Goal: Task Accomplishment & Management: Manage account settings

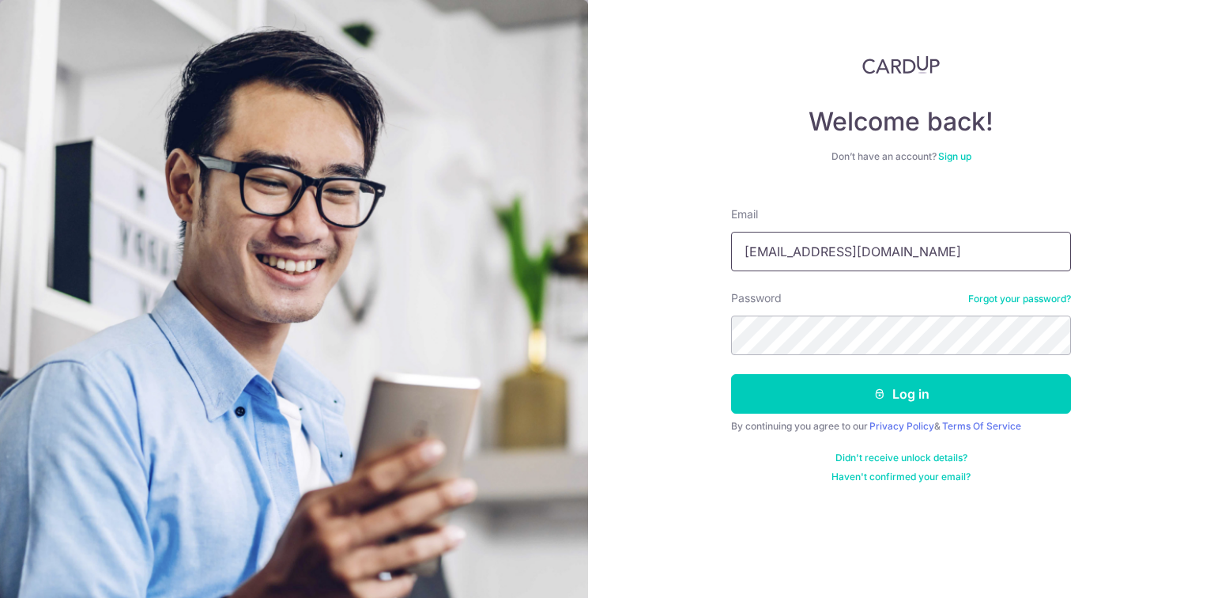
click at [837, 250] on input "[EMAIL_ADDRESS][DOMAIN_NAME]" at bounding box center [901, 252] width 340 height 40
type input "[EMAIL_ADDRESS][DOMAIN_NAME]"
click at [731, 374] on button "Log in" at bounding box center [901, 394] width 340 height 40
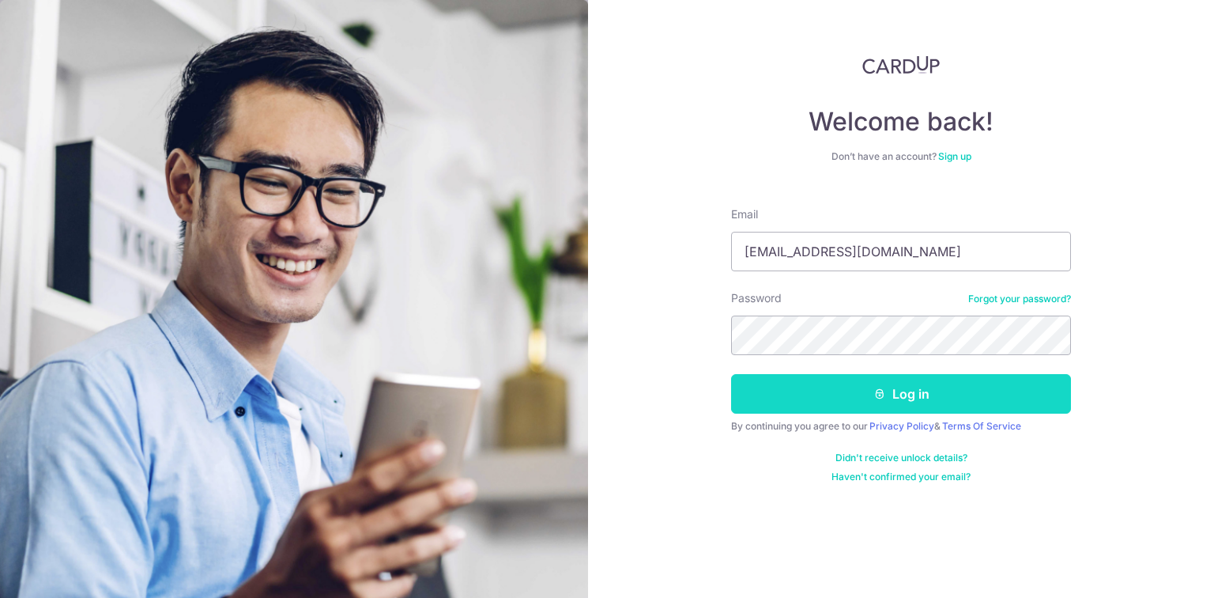
click at [897, 395] on button "Log in" at bounding box center [901, 394] width 340 height 40
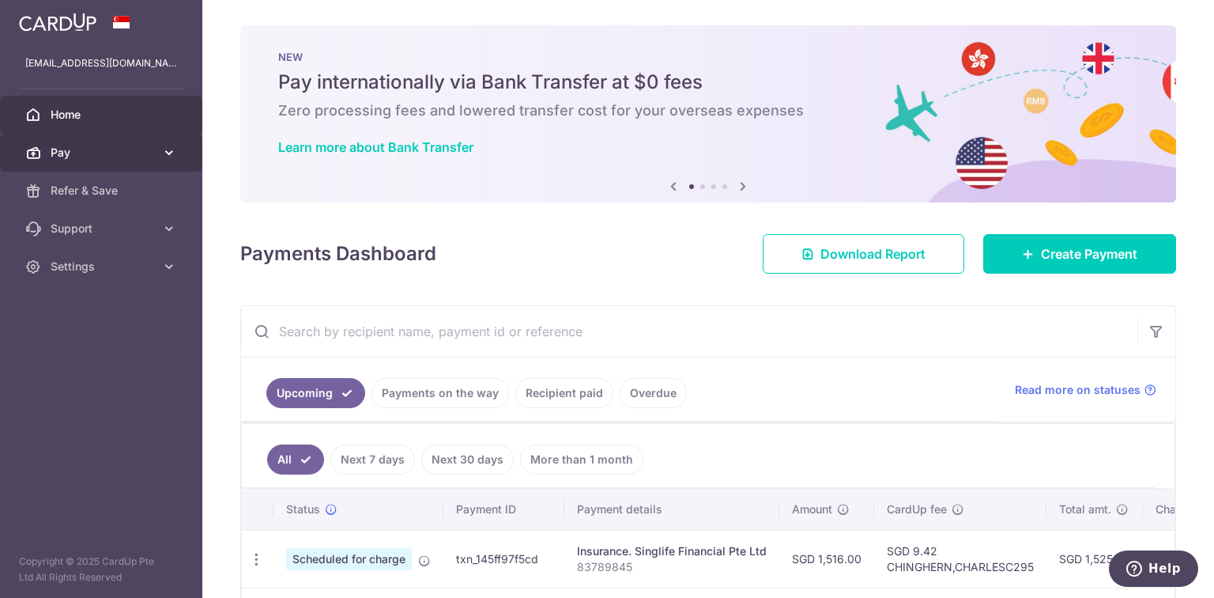
click at [164, 153] on icon at bounding box center [169, 153] width 16 height 16
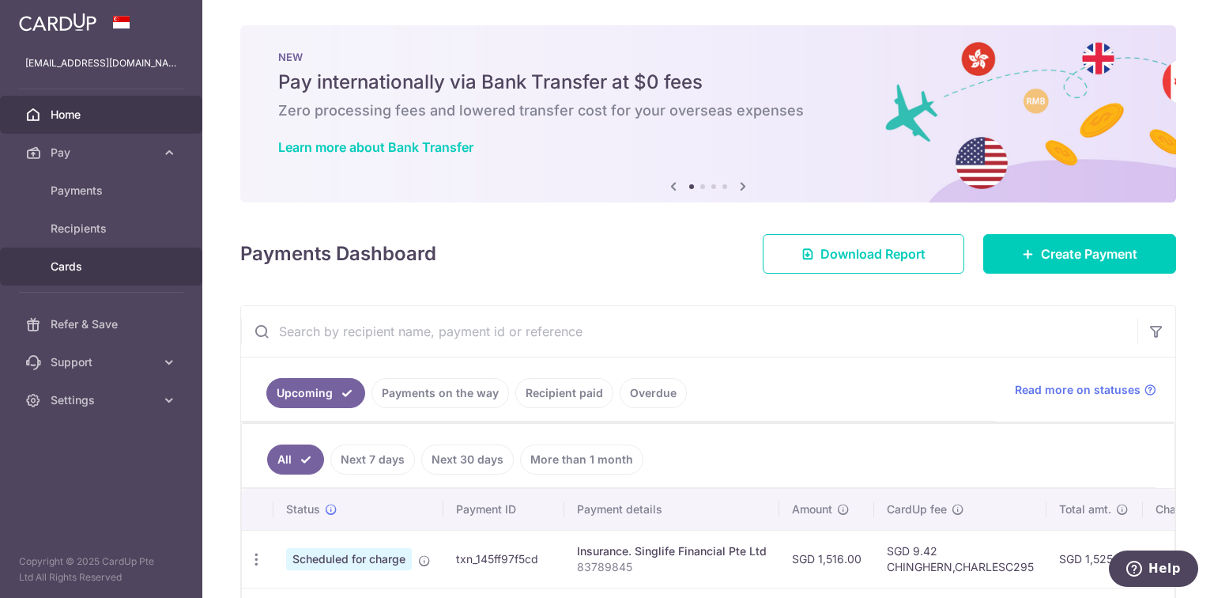
click at [90, 270] on span "Cards" at bounding box center [103, 267] width 104 height 16
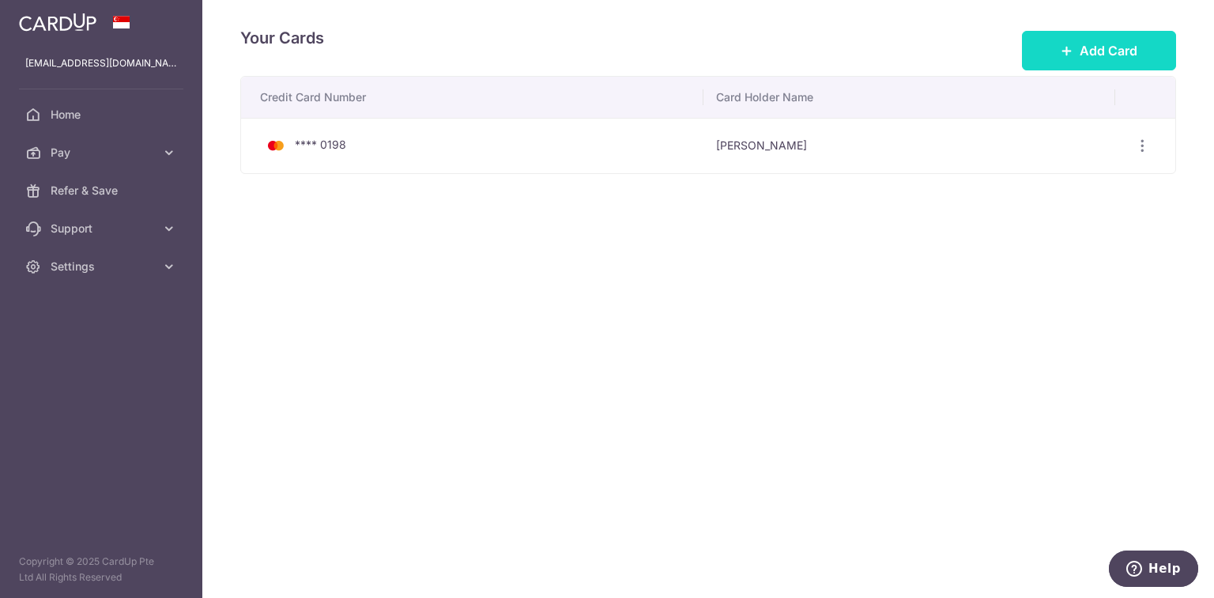
click at [1068, 40] on button "Add Card" at bounding box center [1099, 51] width 154 height 40
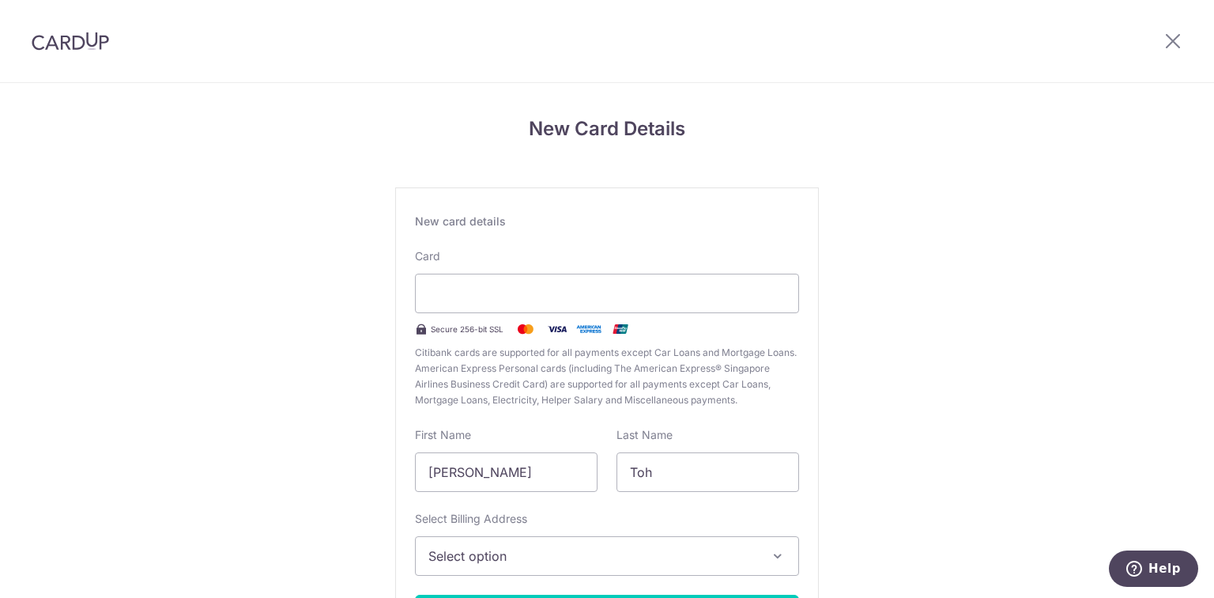
click at [511, 568] on button "Select option" at bounding box center [607, 556] width 384 height 40
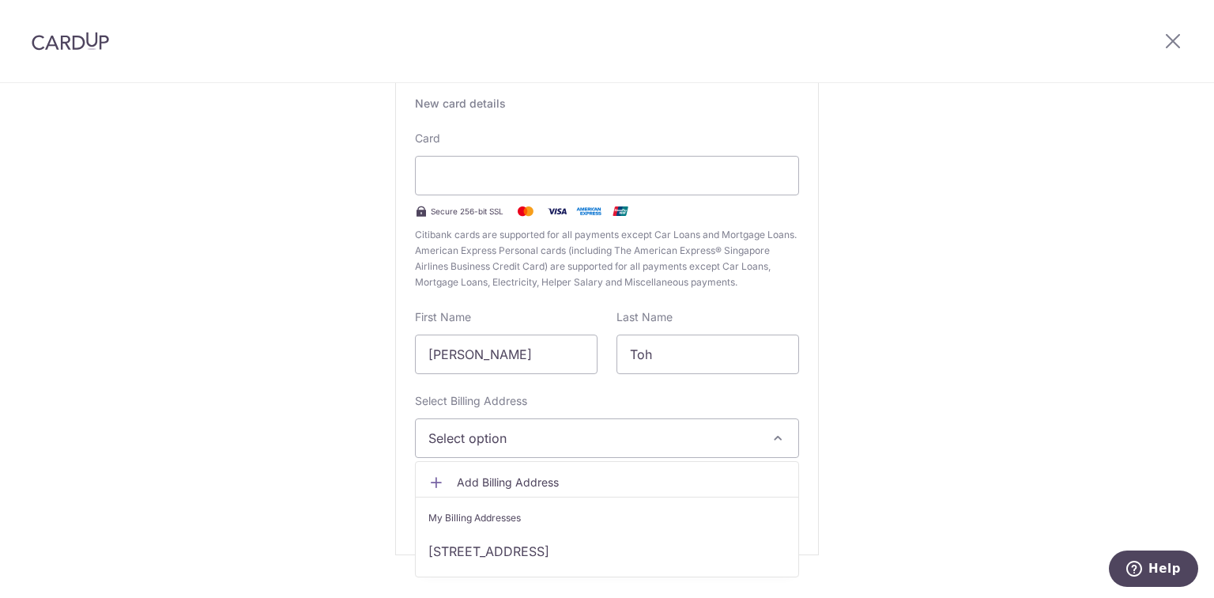
scroll to position [126, 0]
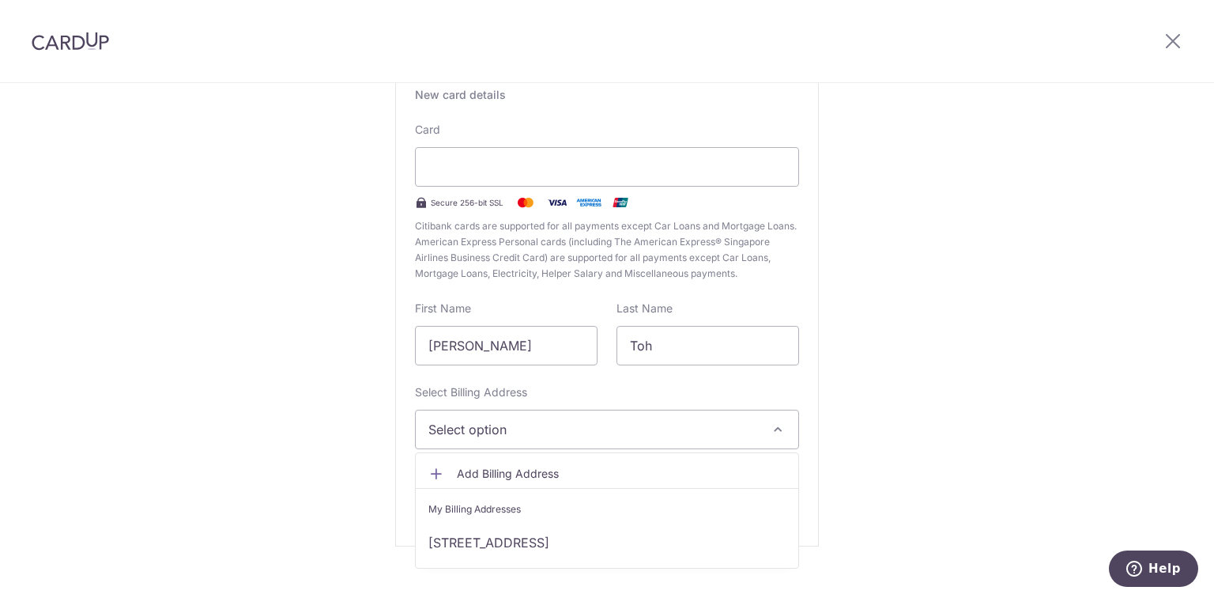
click at [518, 477] on span "Add Billing Address" at bounding box center [621, 474] width 329 height 16
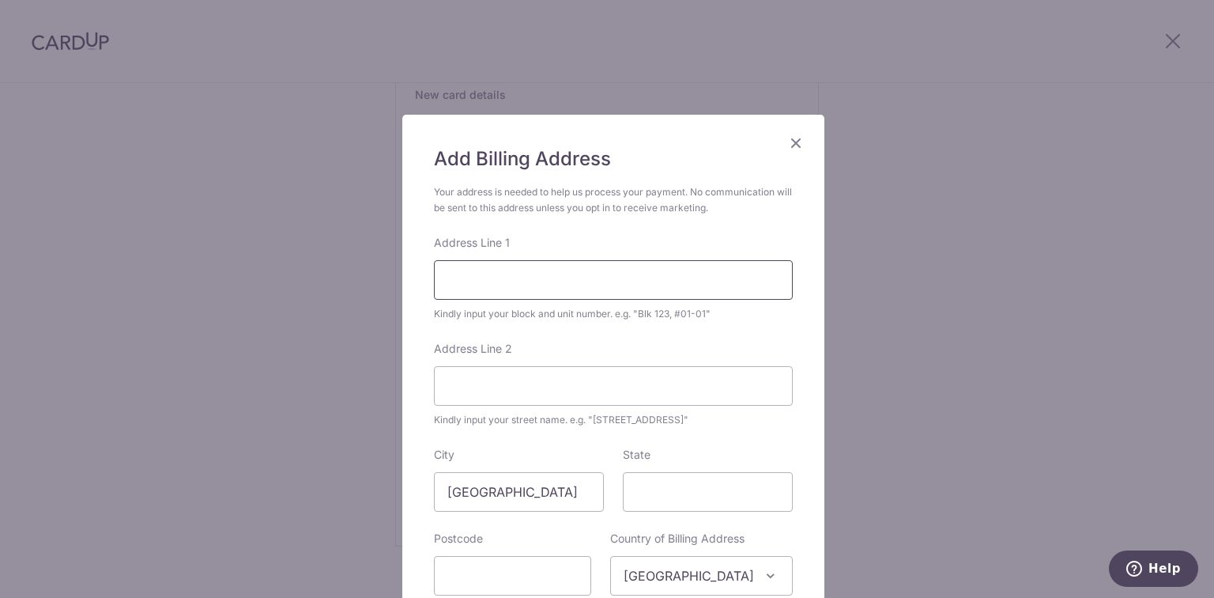
drag, startPoint x: 516, startPoint y: 266, endPoint x: 517, endPoint y: 282, distance: 15.8
click at [517, 282] on input "Address Line 1" at bounding box center [613, 280] width 359 height 40
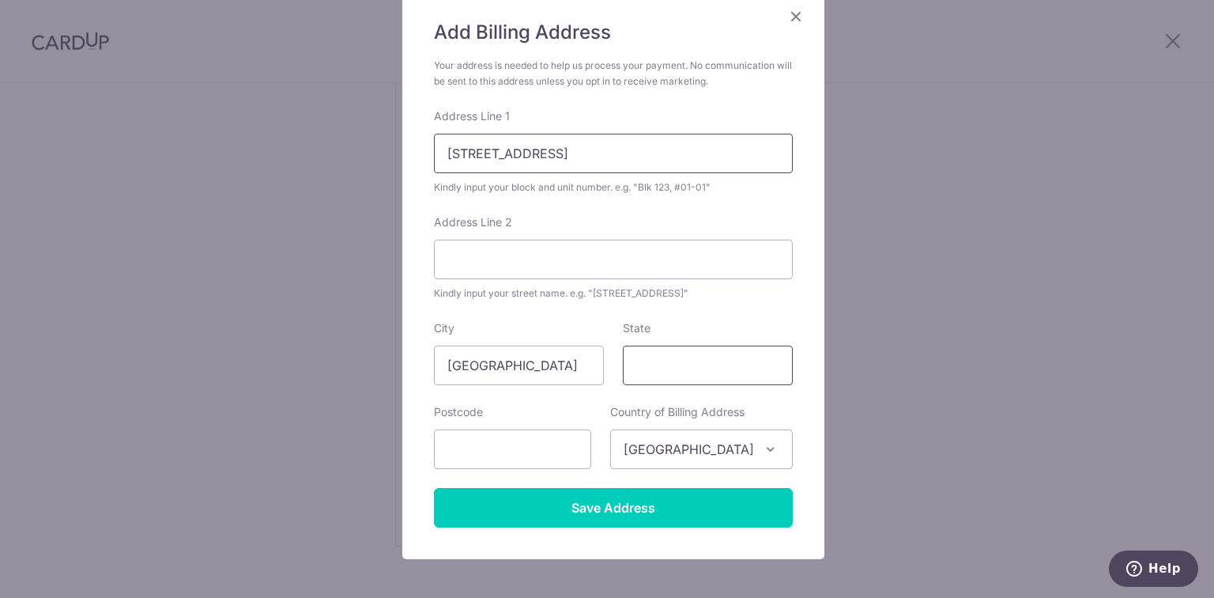
type input "Woodlands Drive 60 Blk786E, #04-11"
click at [689, 358] on input "State" at bounding box center [708, 366] width 170 height 40
type input "Singapore"
click at [494, 462] on input "text" at bounding box center [512, 449] width 157 height 40
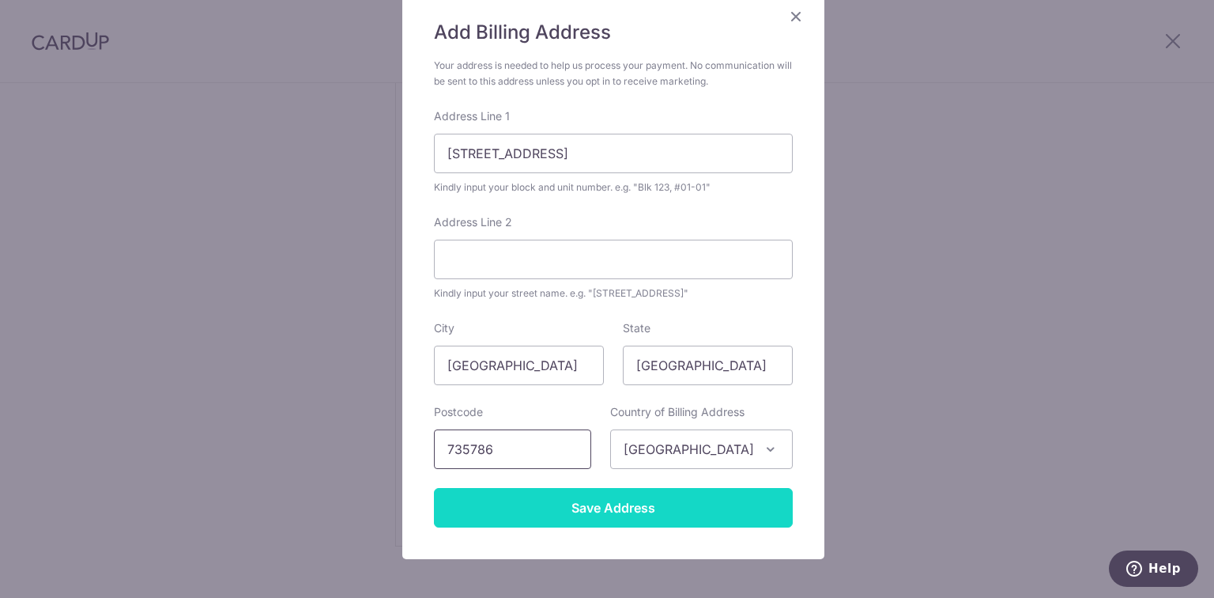
type input "735786"
click at [589, 503] on input "Save Address" at bounding box center [613, 508] width 359 height 40
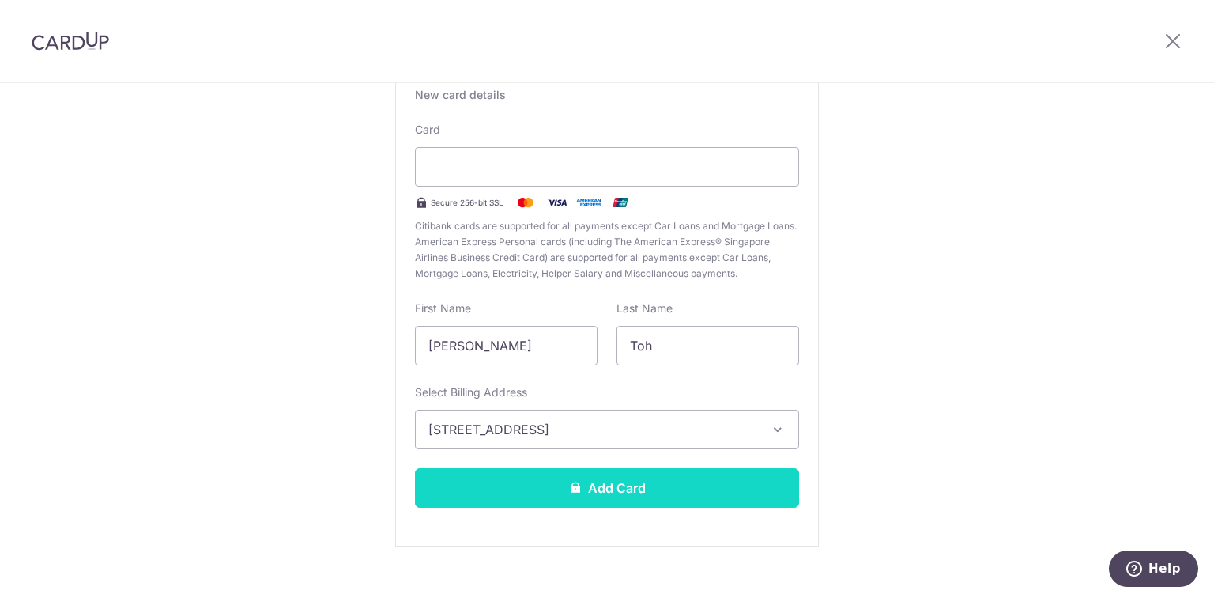
click at [592, 490] on button "Add Card" at bounding box center [607, 488] width 384 height 40
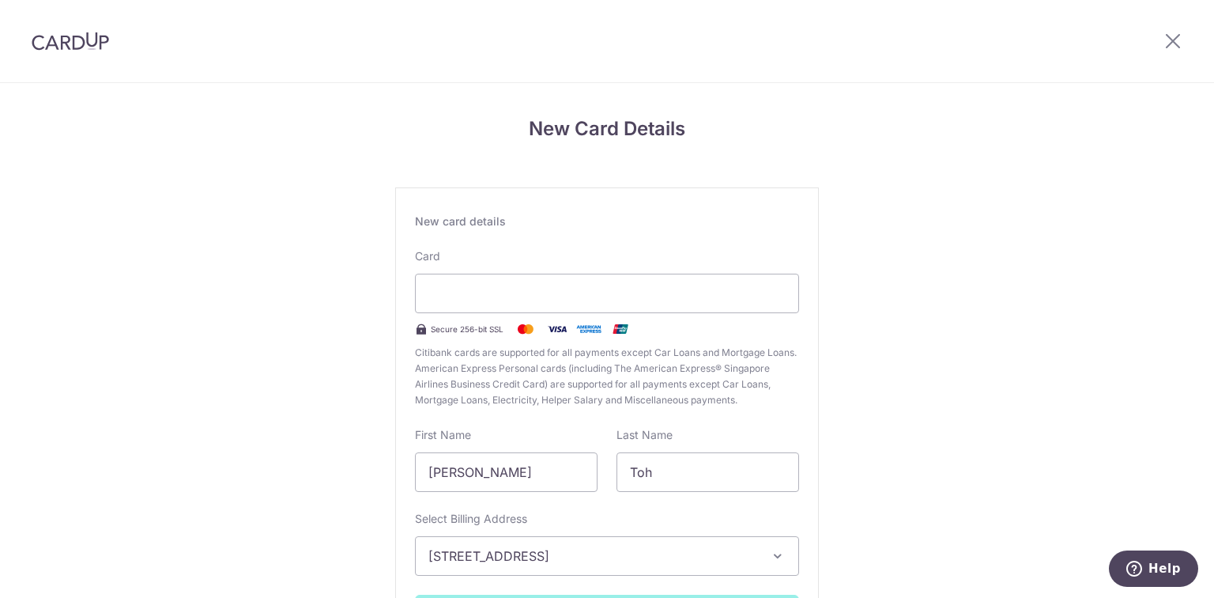
scroll to position [149, 0]
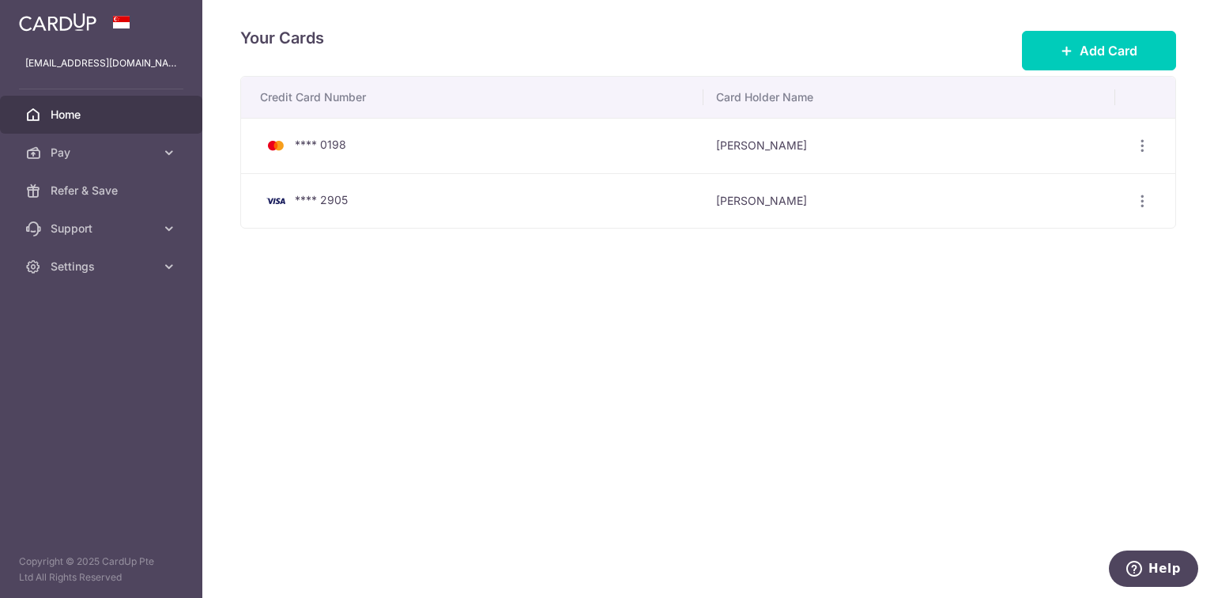
click at [85, 113] on span "Home" at bounding box center [103, 115] width 104 height 16
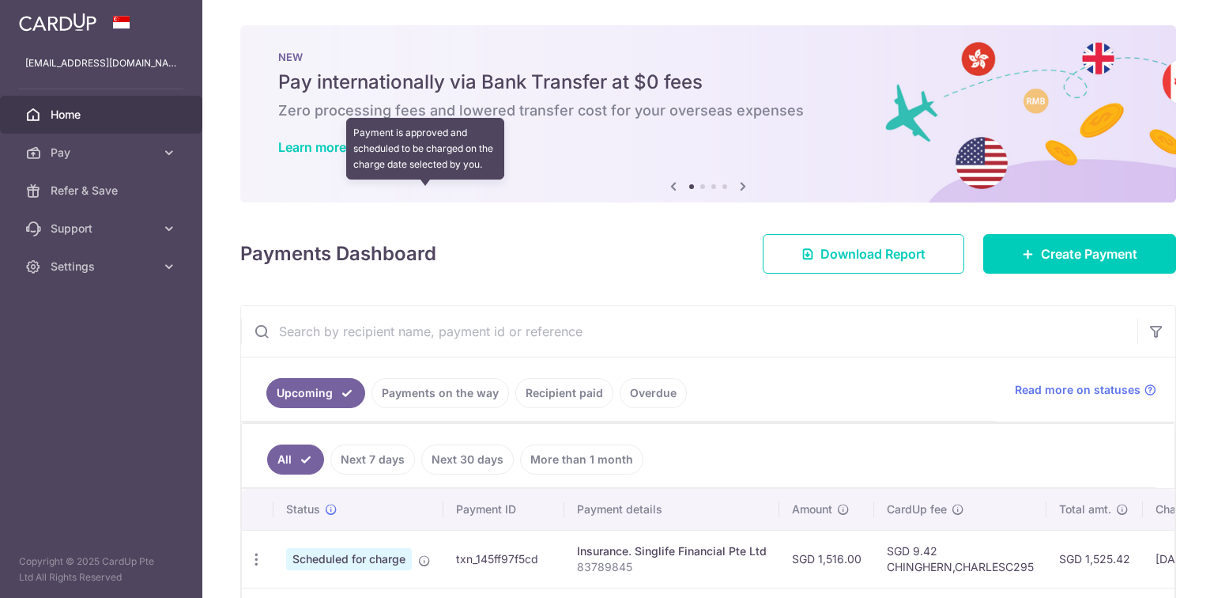
click at [424, 554] on icon at bounding box center [424, 560] width 13 height 13
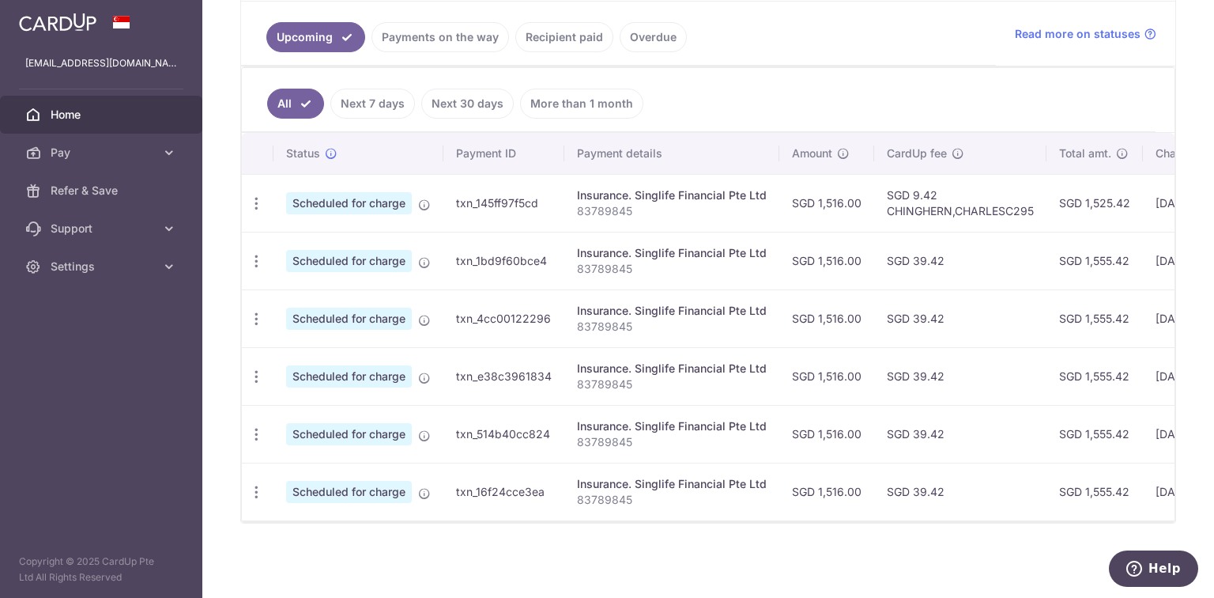
click at [335, 195] on span "Scheduled for charge" at bounding box center [349, 203] width 126 height 22
click at [255, 195] on icon "button" at bounding box center [256, 203] width 17 height 17
click at [308, 245] on span "Update payment" at bounding box center [341, 246] width 108 height 19
radio input "true"
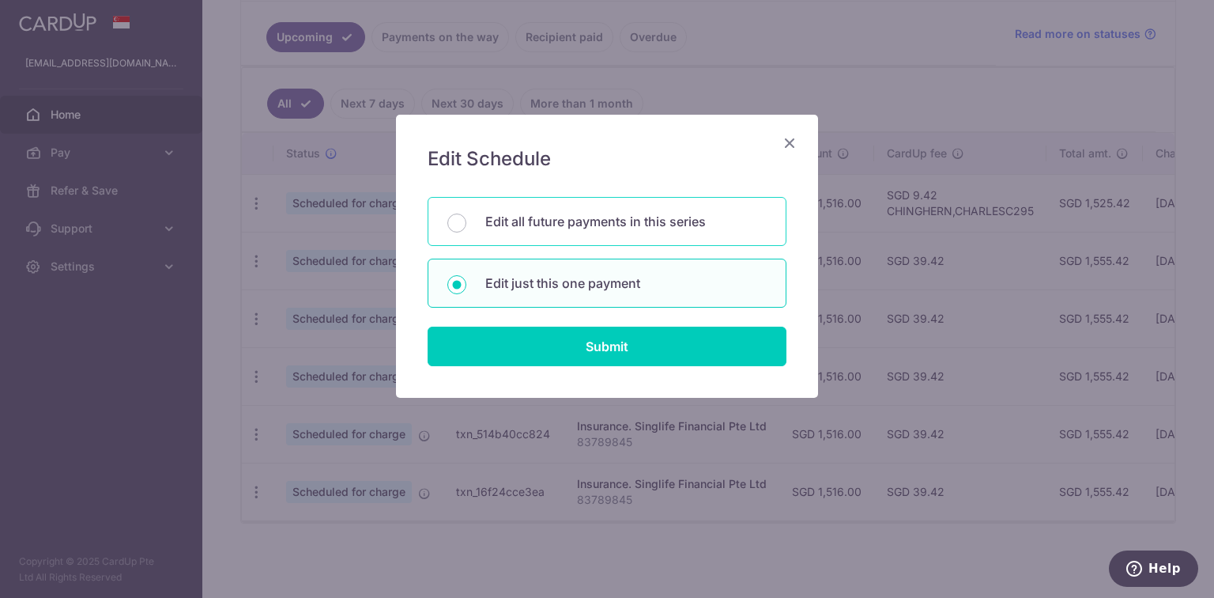
click at [570, 230] on p "Edit all future payments in this series" at bounding box center [625, 221] width 281 height 19
click at [466, 230] on input "Edit all future payments in this series" at bounding box center [456, 222] width 19 height 19
radio input "true"
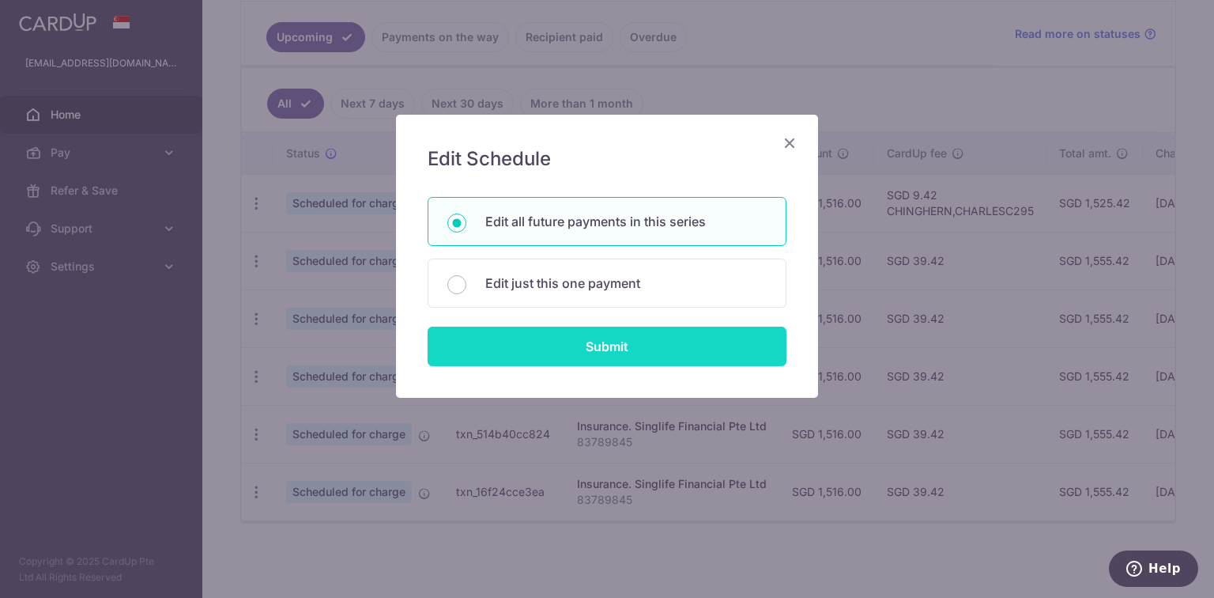
click at [582, 349] on input "Submit" at bounding box center [607, 347] width 359 height 40
radio input "true"
type input "1,516.00"
type input "83789845"
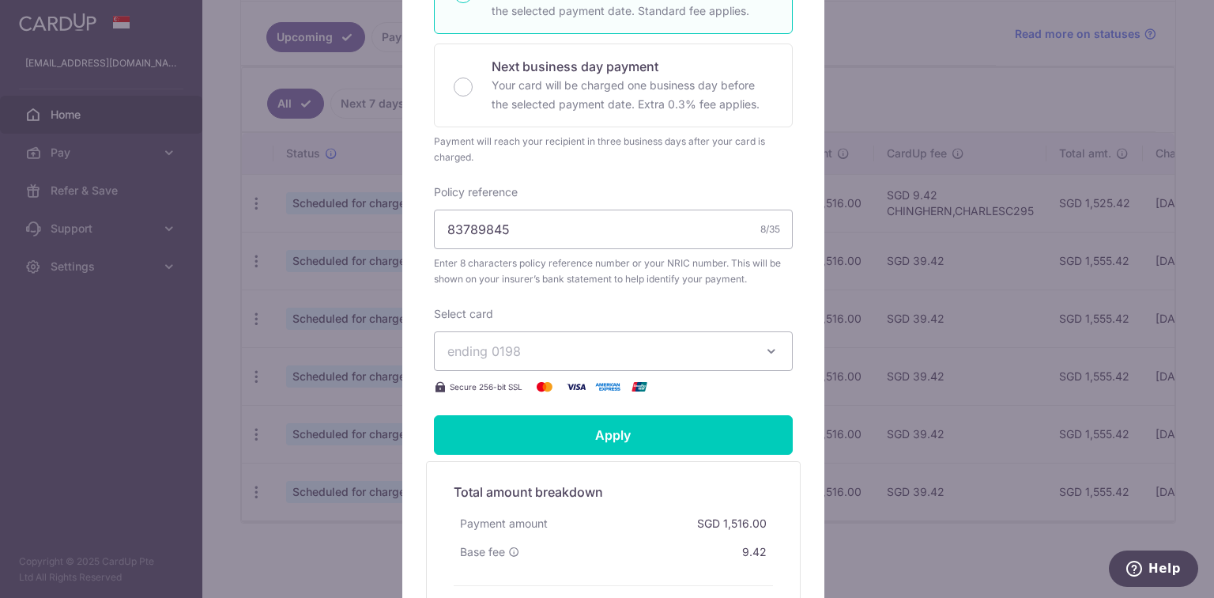
scroll to position [444, 0]
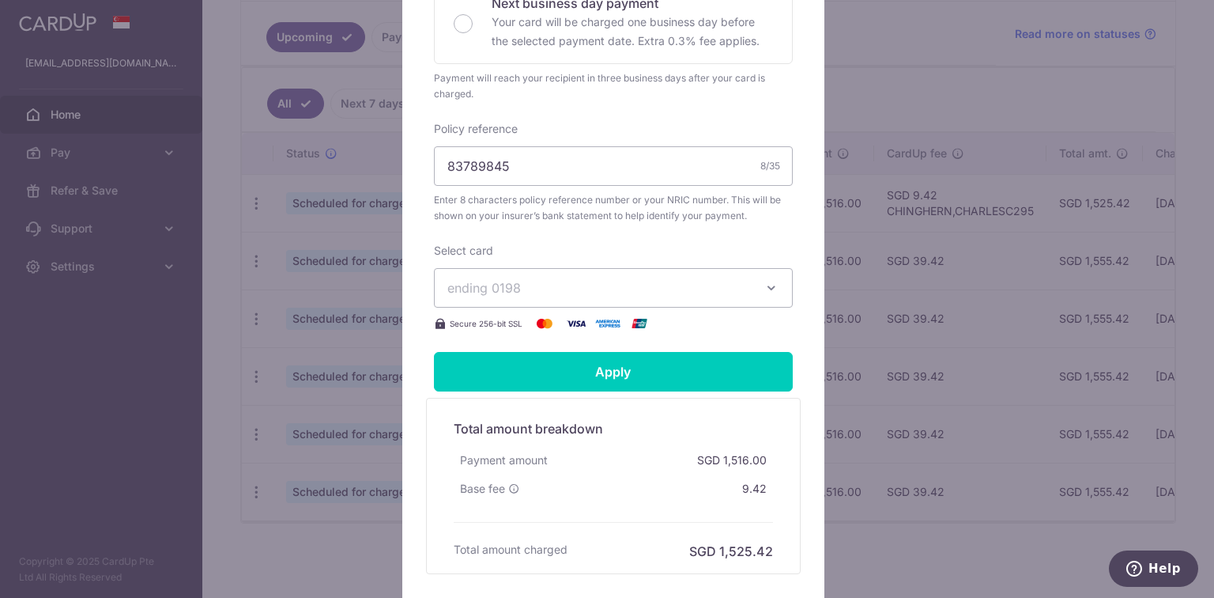
click at [561, 283] on span "ending 0198" at bounding box center [599, 287] width 304 height 19
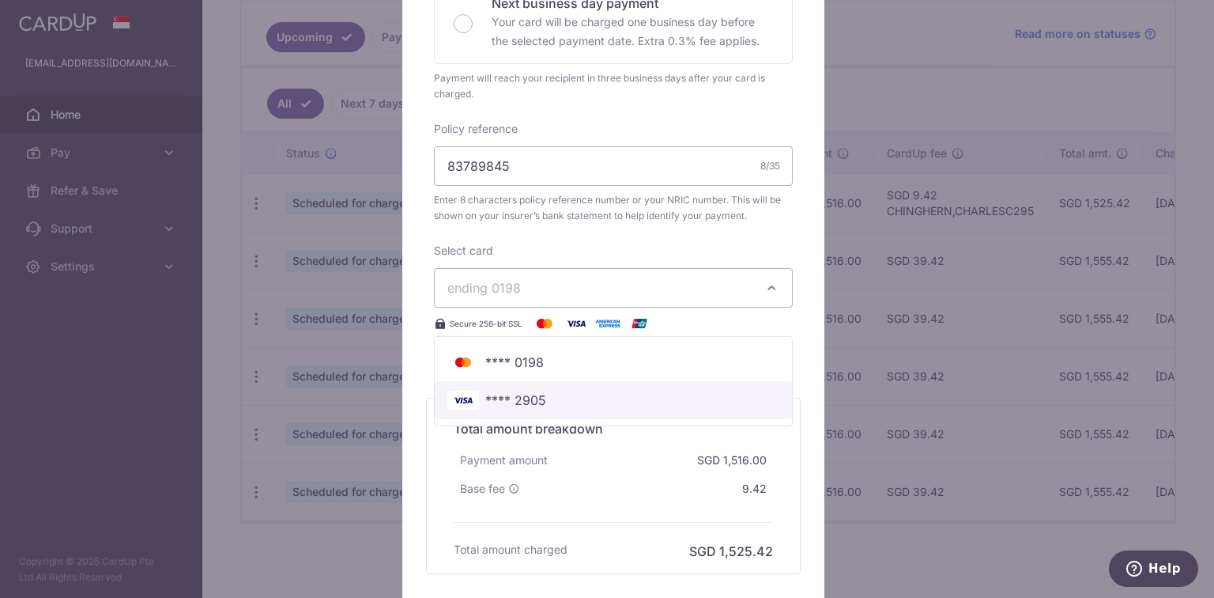
click at [513, 408] on span "**** 2905" at bounding box center [515, 400] width 61 height 19
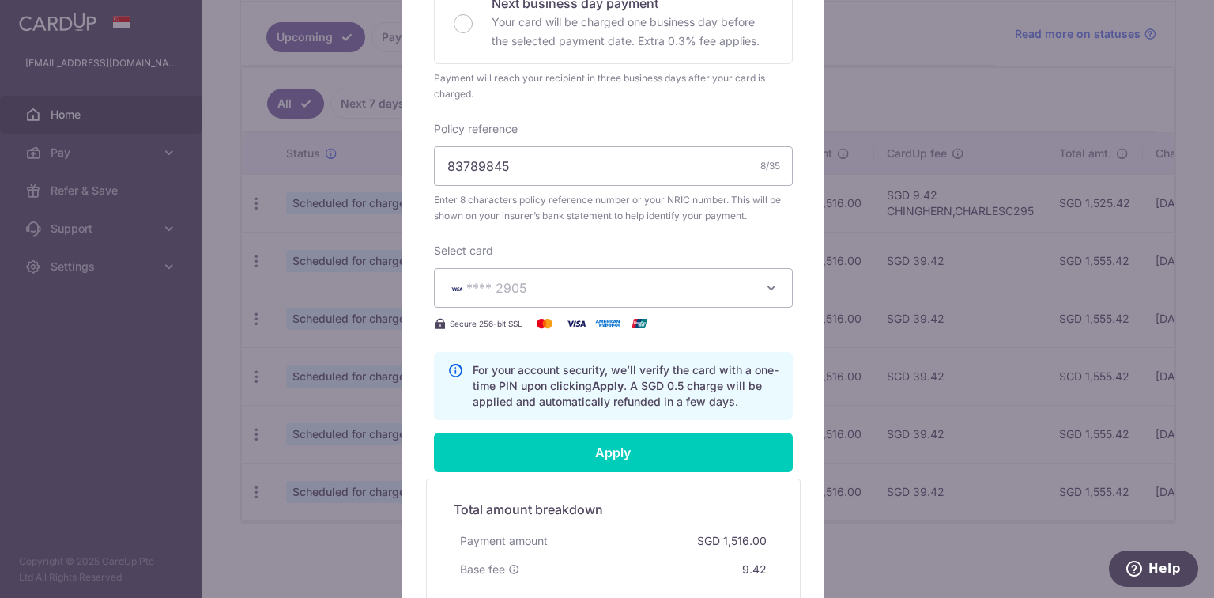
scroll to position [571, 0]
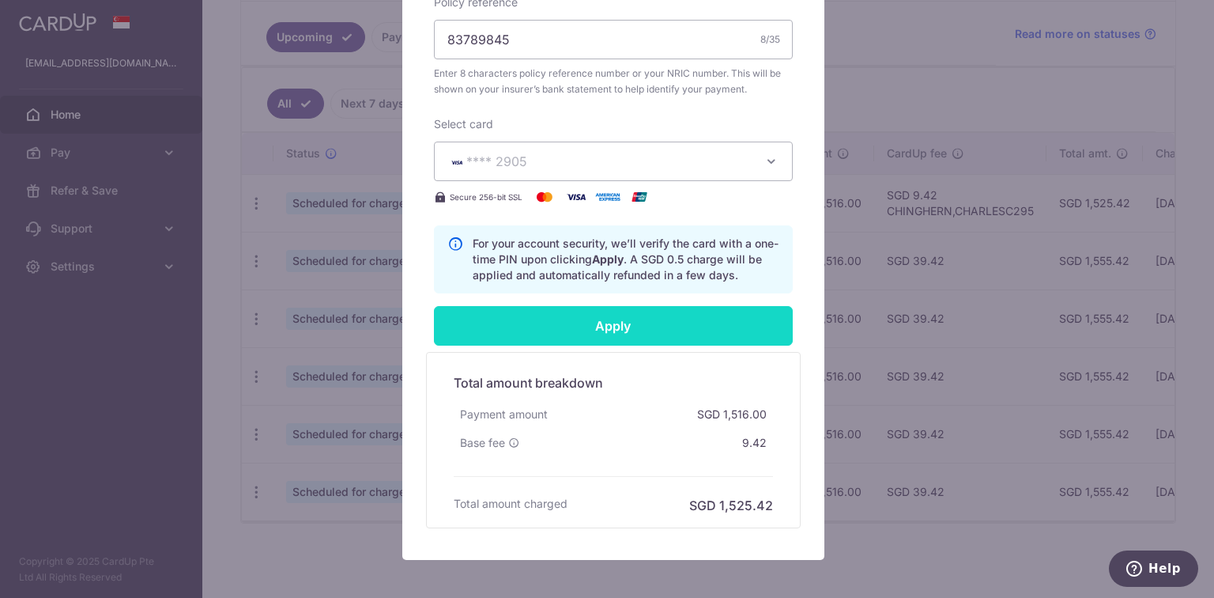
click at [583, 330] on input "Apply" at bounding box center [613, 326] width 359 height 40
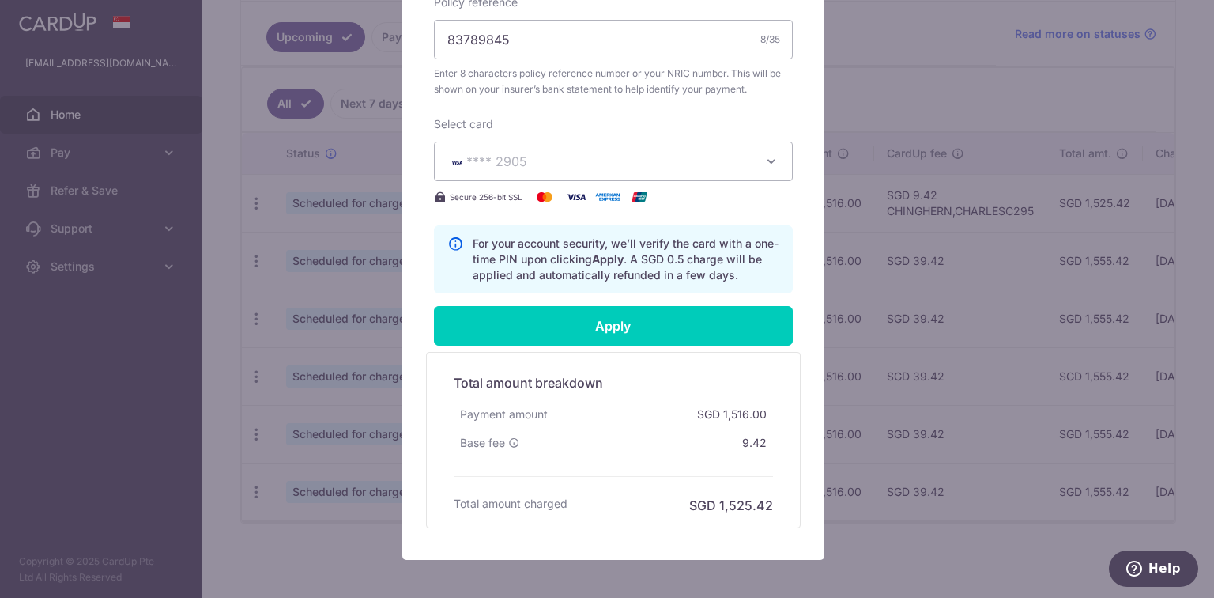
type input "Successfully Applied"
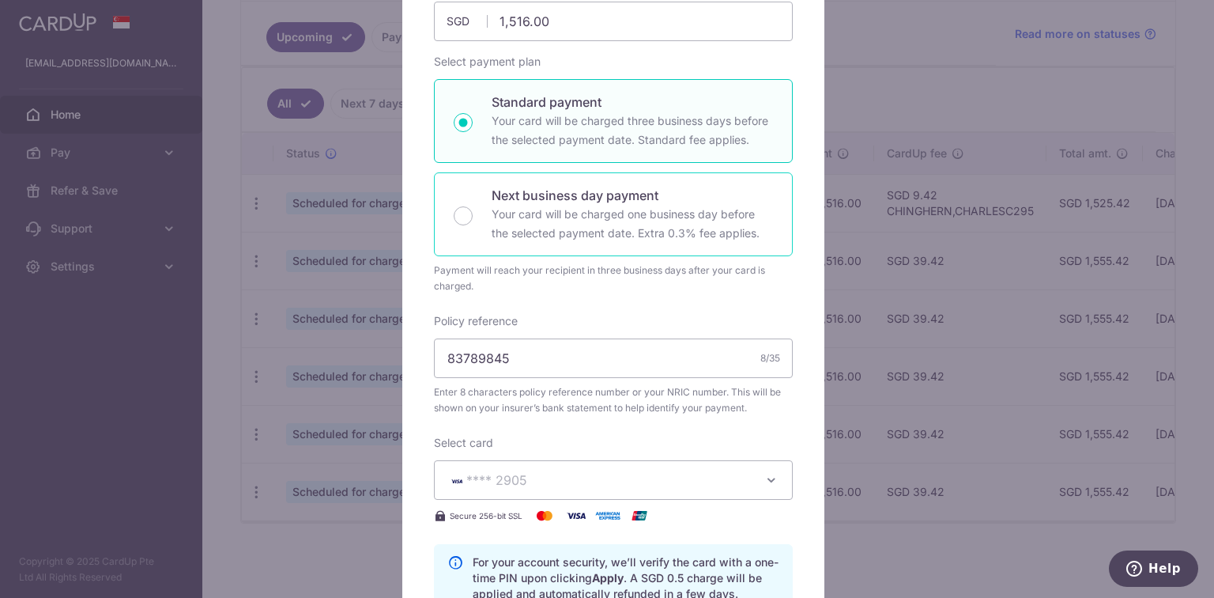
scroll to position [119, 0]
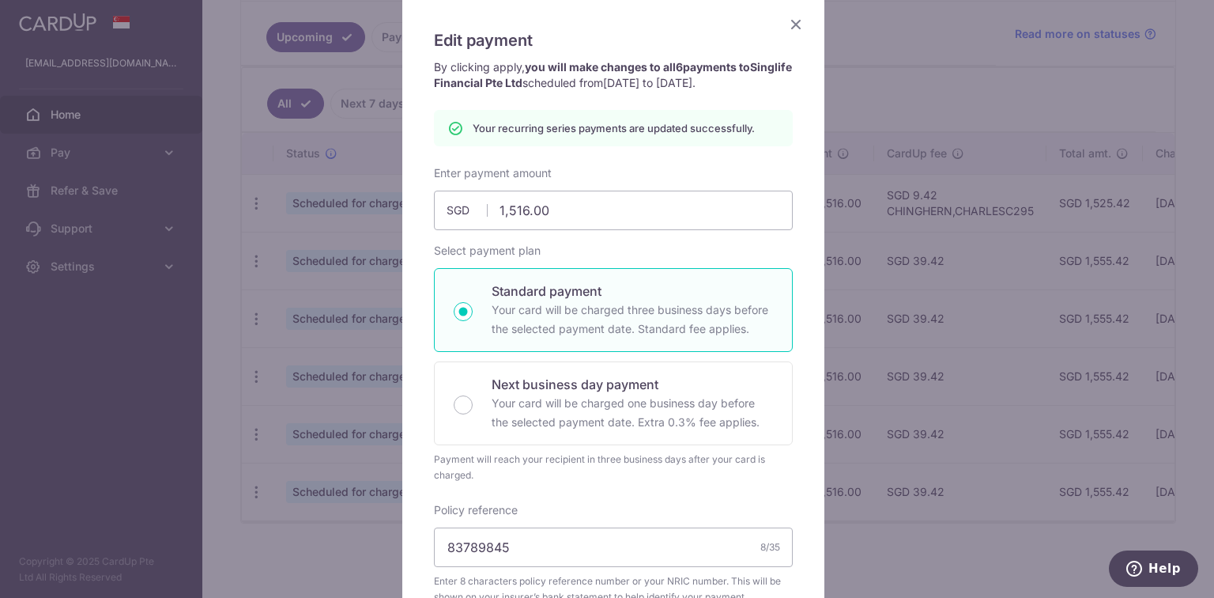
click at [792, 17] on icon "Close" at bounding box center [796, 24] width 19 height 20
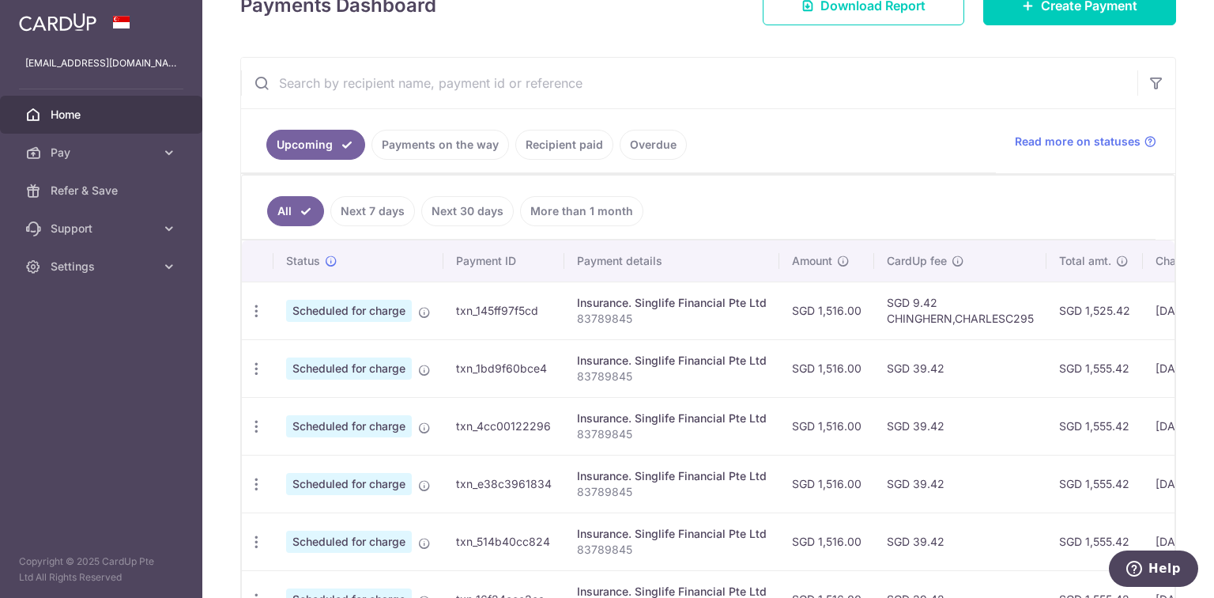
scroll to position [236, 0]
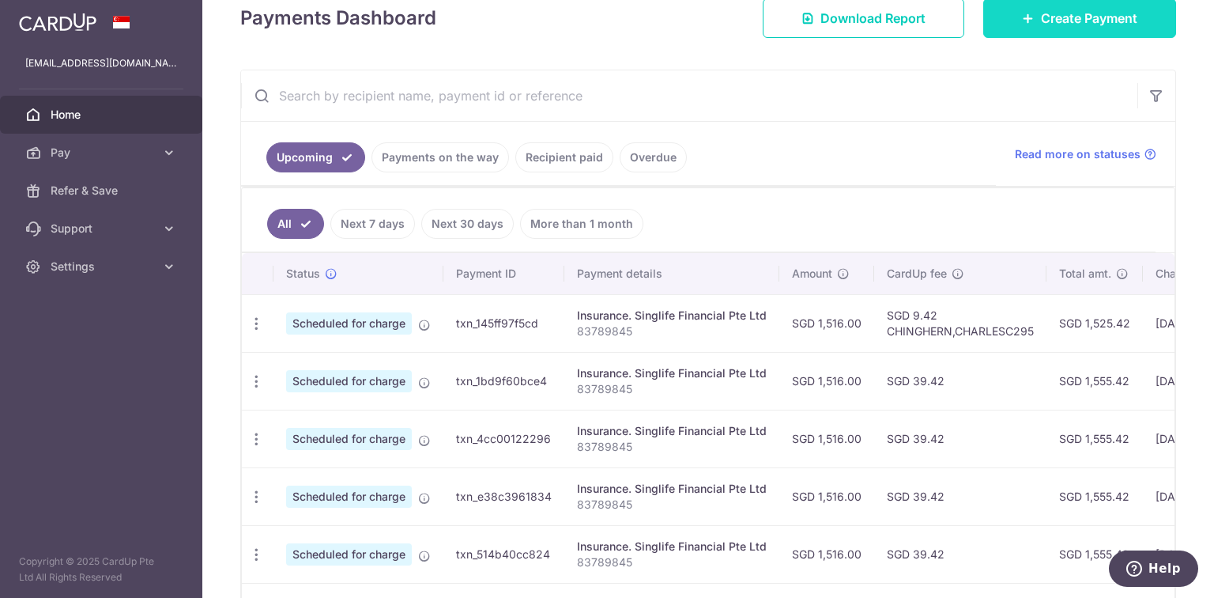
click at [1041, 9] on span "Create Payment" at bounding box center [1089, 18] width 96 height 19
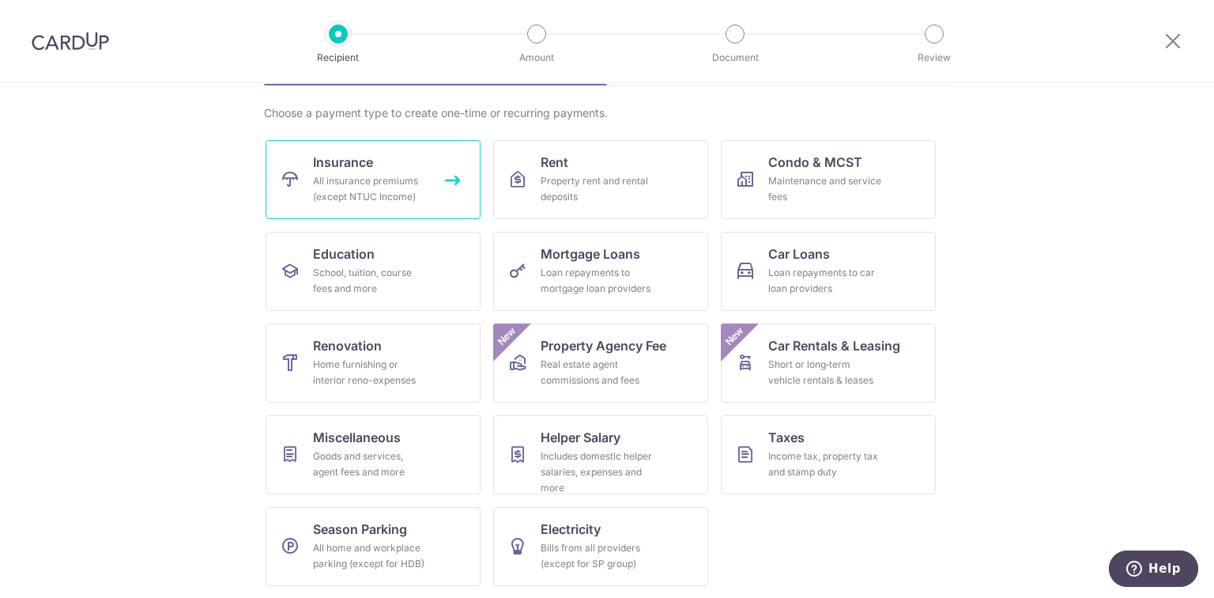
click at [341, 165] on span "Insurance" at bounding box center [343, 162] width 60 height 19
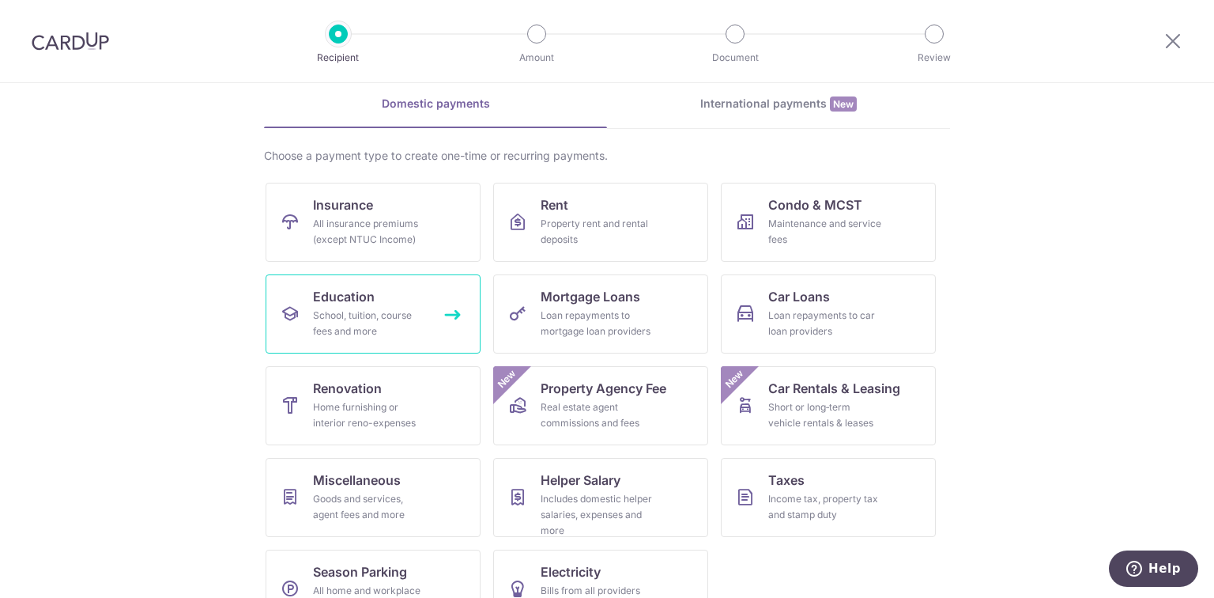
scroll to position [109, 0]
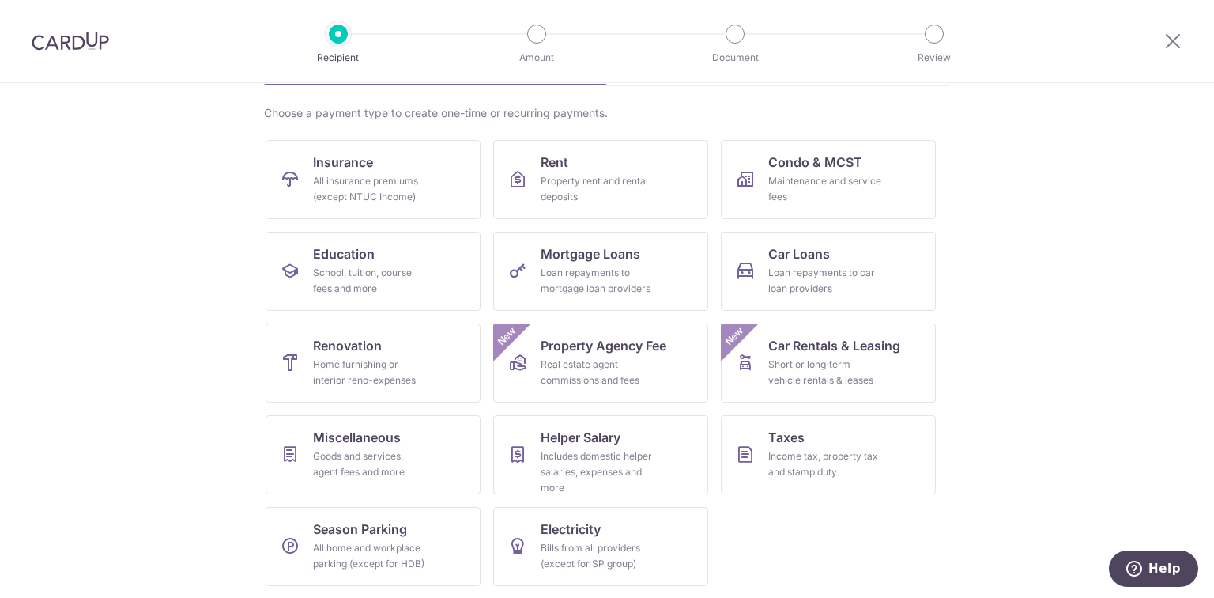
click at [1101, 270] on section "What would you like to pay for? Domestic payments International payments New Ch…" at bounding box center [607, 340] width 1214 height 515
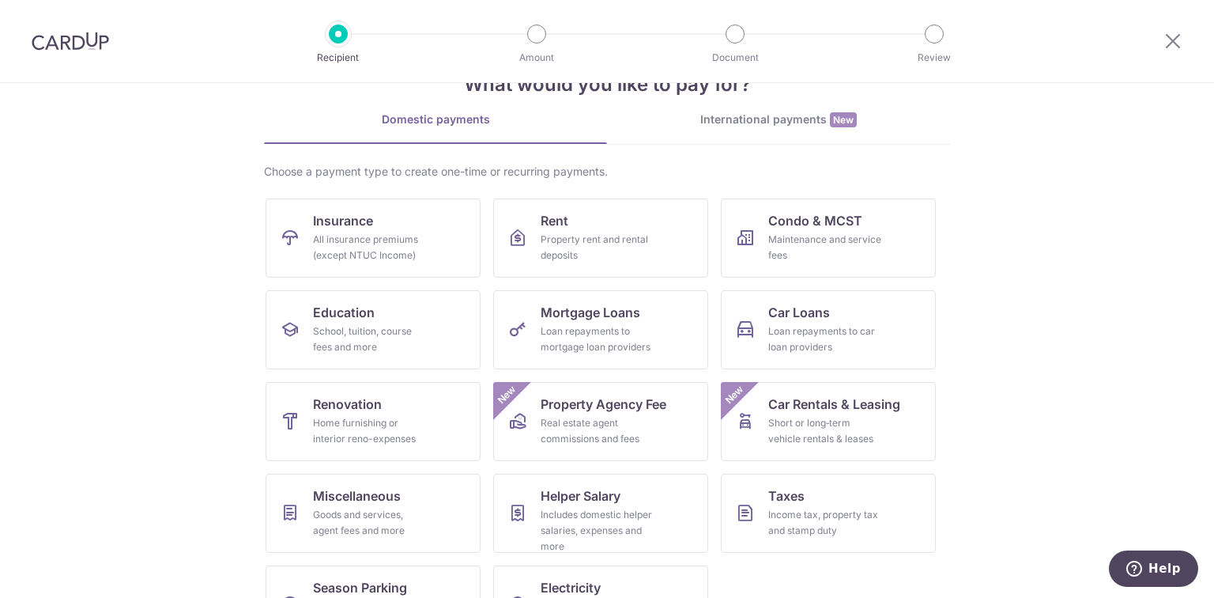
scroll to position [0, 0]
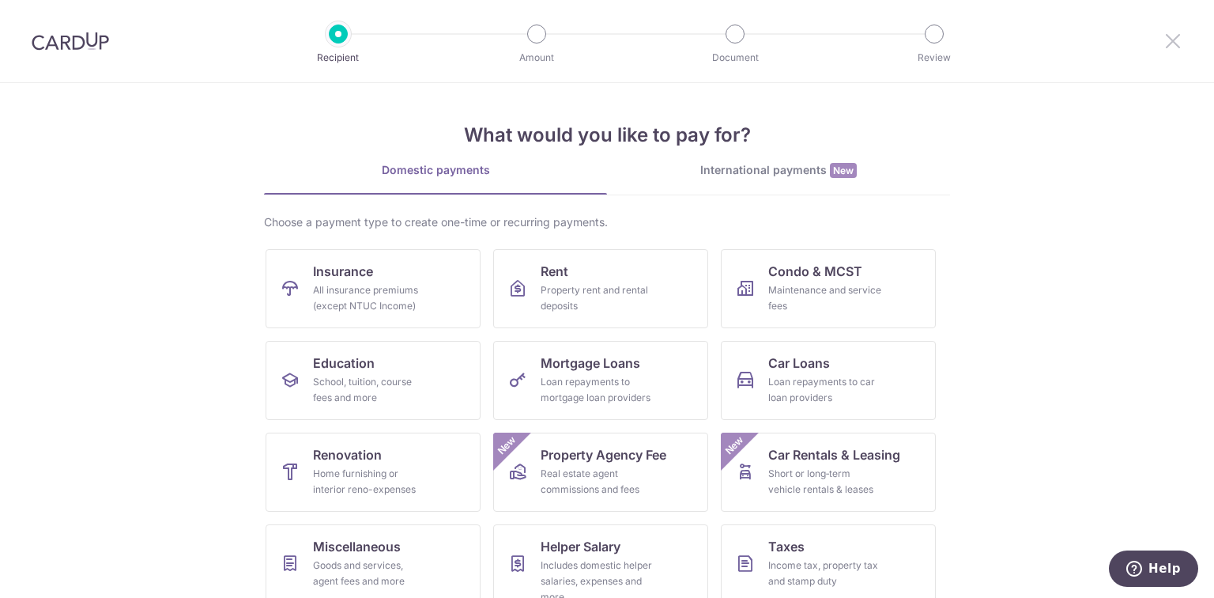
click at [1169, 40] on icon at bounding box center [1173, 41] width 19 height 20
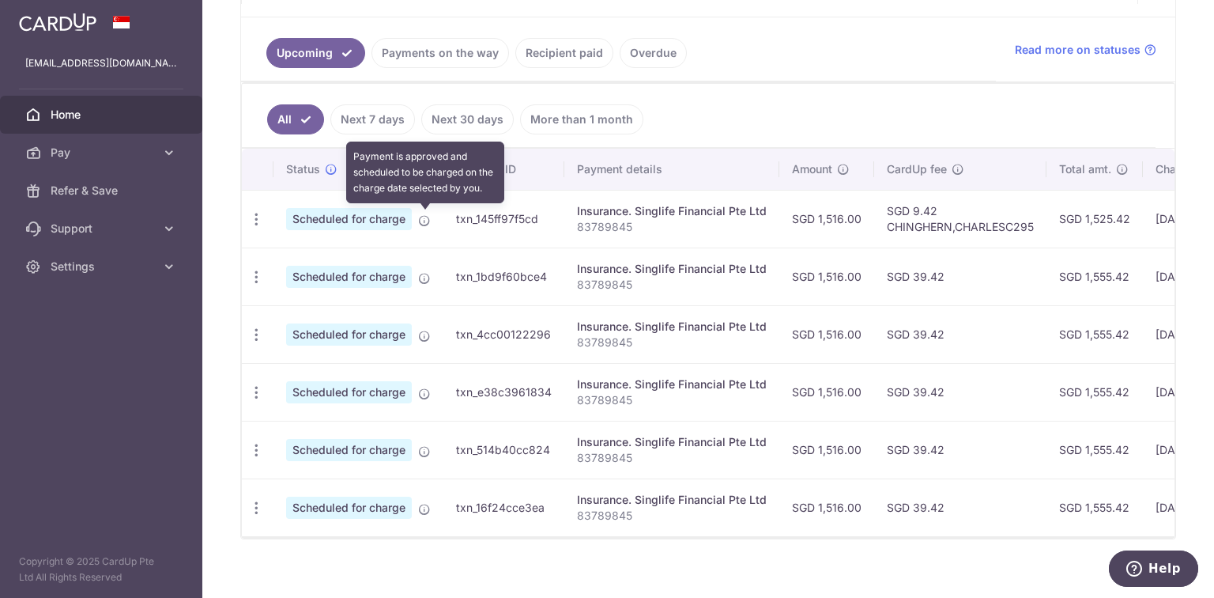
click at [425, 223] on icon at bounding box center [424, 220] width 13 height 13
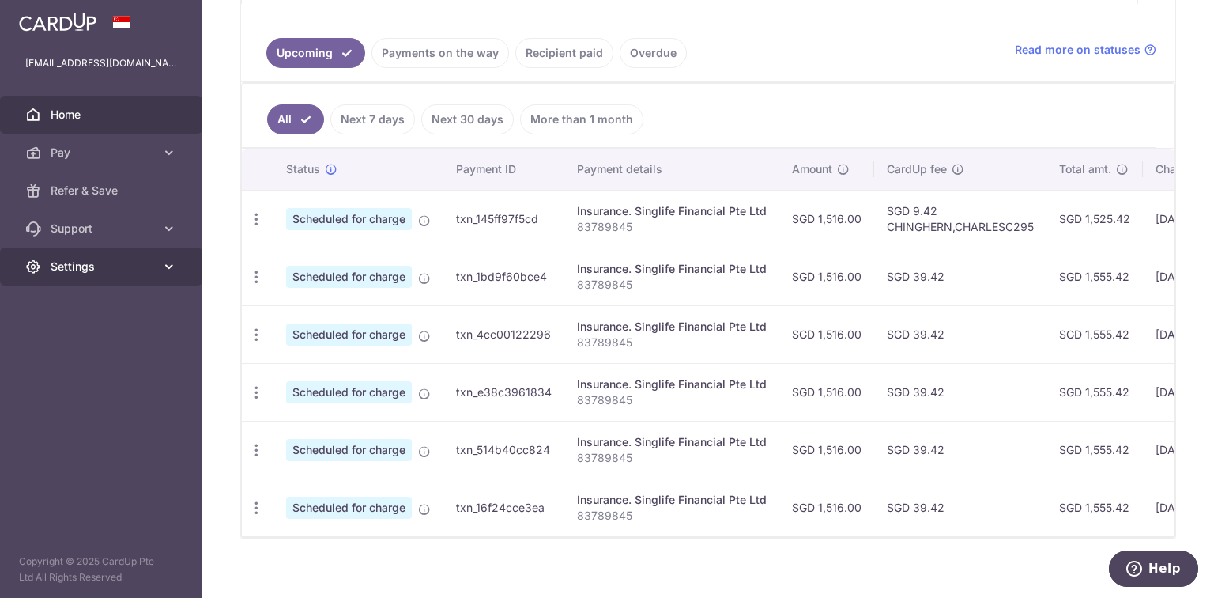
click at [160, 264] on link "Settings" at bounding box center [101, 266] width 202 height 38
click at [161, 266] on icon at bounding box center [169, 267] width 16 height 16
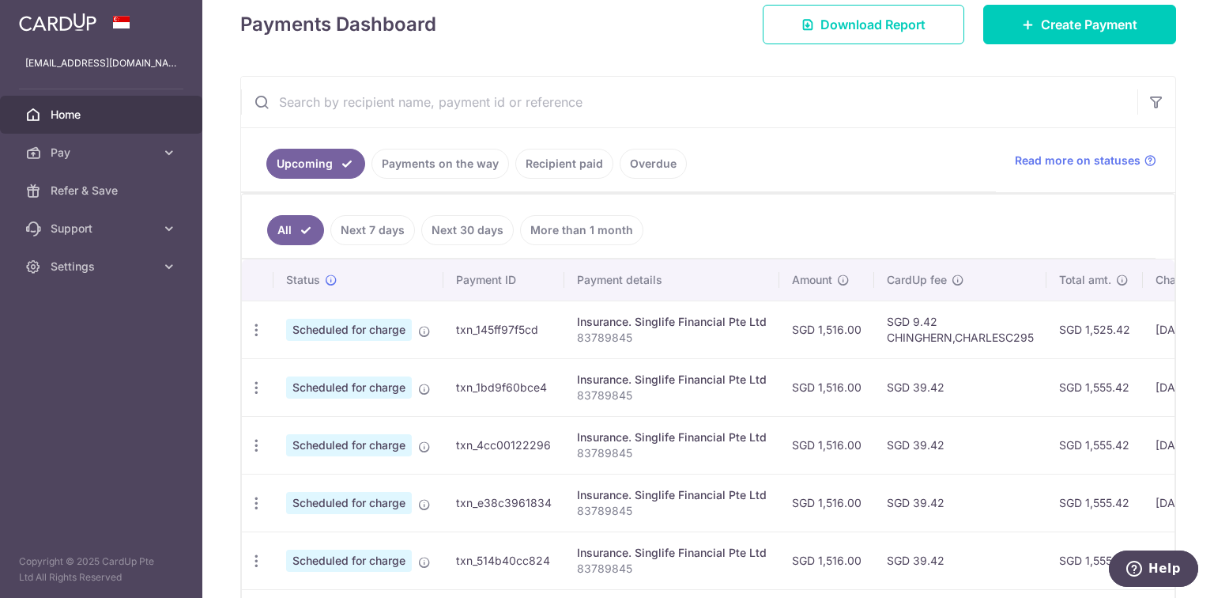
scroll to position [64, 0]
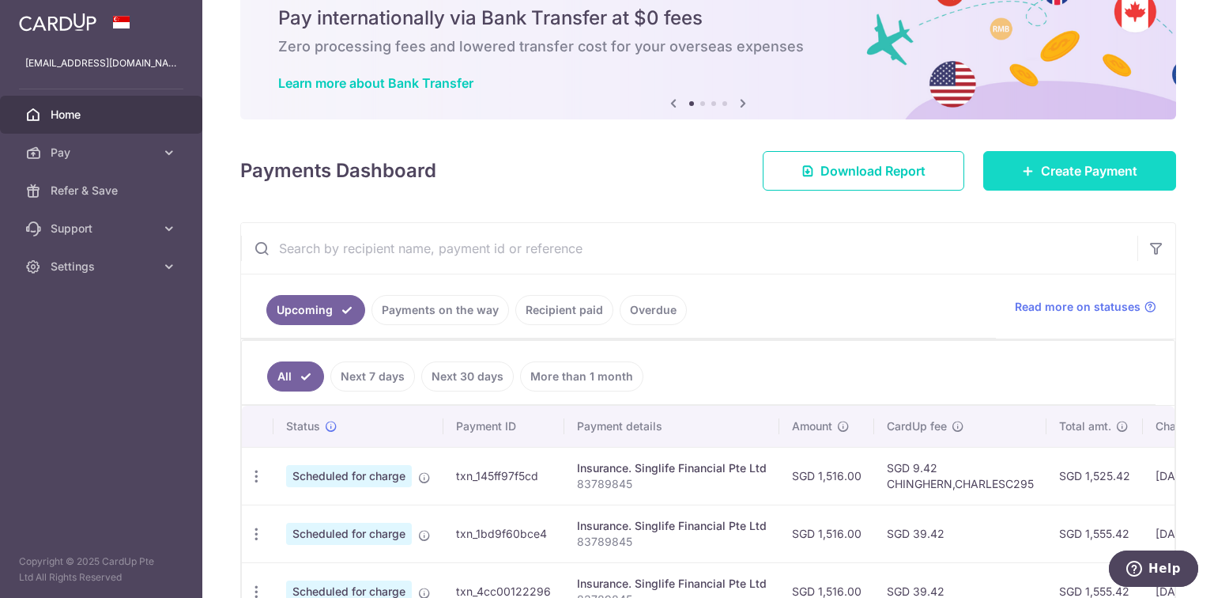
click at [1087, 174] on span "Create Payment" at bounding box center [1089, 170] width 96 height 19
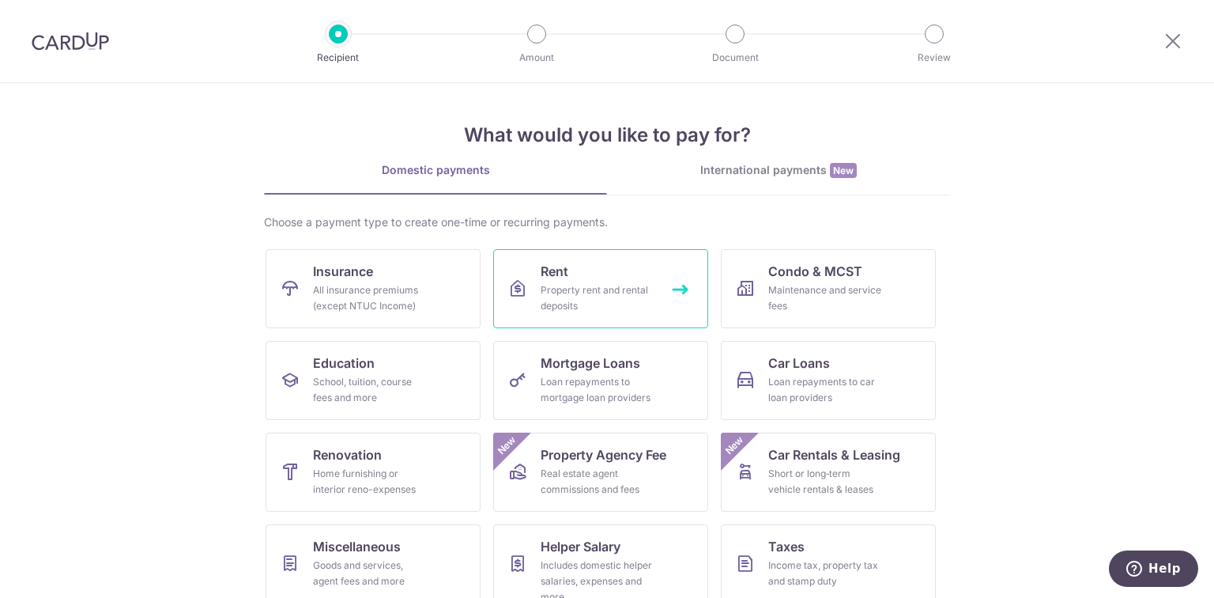
scroll to position [109, 0]
